Goal: Communication & Community: Answer question/provide support

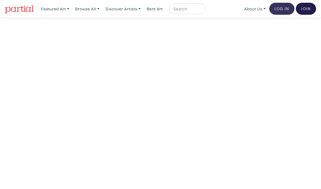
click at [278, 7] on link "Log In" at bounding box center [281, 9] width 25 height 12
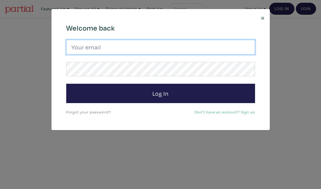
type input "melissa.c.trainor@gmail.com"
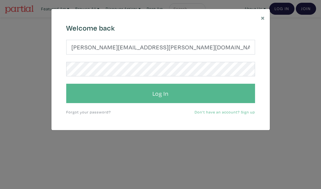
click at [153, 93] on button "Log In" at bounding box center [160, 94] width 189 height 20
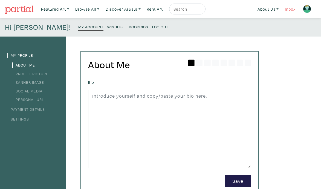
click at [289, 7] on link "Inbox" at bounding box center [290, 9] width 16 height 11
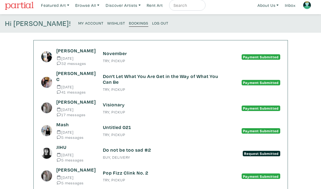
scroll to position [4, 0]
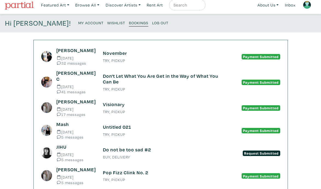
click at [114, 51] on h6 "November" at bounding box center [160, 53] width 115 height 6
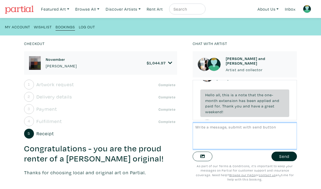
scroll to position [1823, 0]
click at [216, 133] on textarea at bounding box center [244, 136] width 104 height 27
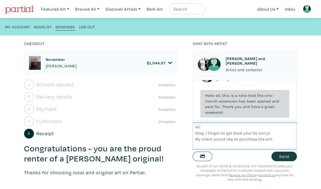
type textarea "Hi! Omg, I forgot to get back you! So sorry! My client would like to purchase t…"
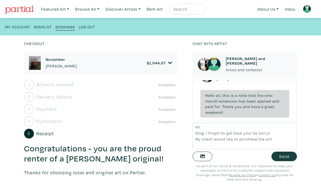
click at [281, 156] on button "Send" at bounding box center [283, 157] width 25 height 10
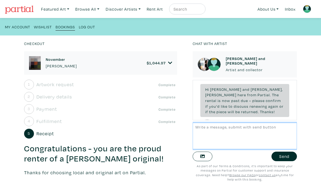
scroll to position [1880, 0]
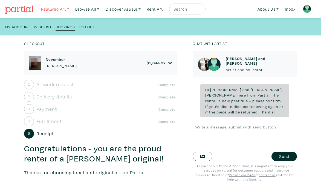
click at [54, 12] on link "Featured Art" at bounding box center [55, 9] width 33 height 11
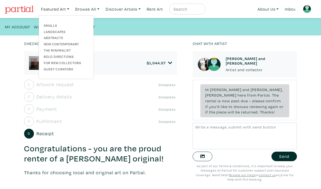
click at [110, 24] on div "Hi melissa! My Account Wishlist Bookings Log Out" at bounding box center [160, 26] width 321 height 17
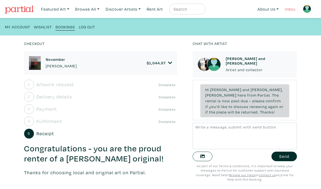
click at [289, 8] on link "Inbox" at bounding box center [290, 9] width 16 height 11
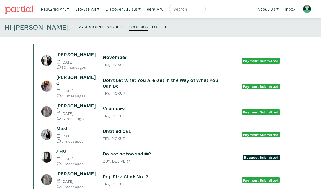
click at [75, 65] on small "33 messages" at bounding box center [75, 67] width 38 height 4
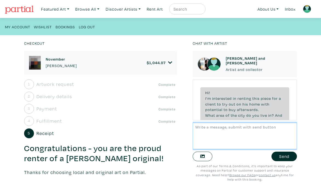
scroll to position [1880, 0]
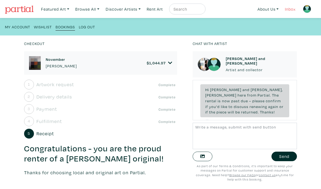
click at [291, 8] on link "Inbox" at bounding box center [290, 9] width 16 height 11
